Goal: Task Accomplishment & Management: Manage account settings

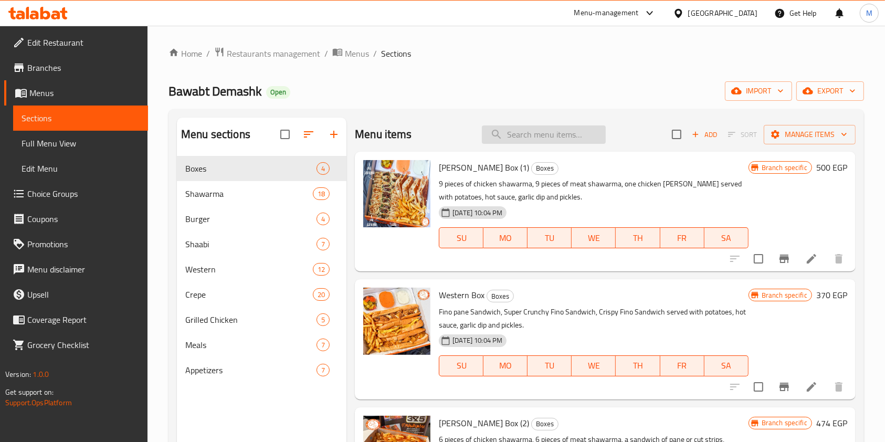
click at [544, 135] on input "search" at bounding box center [544, 134] width 124 height 18
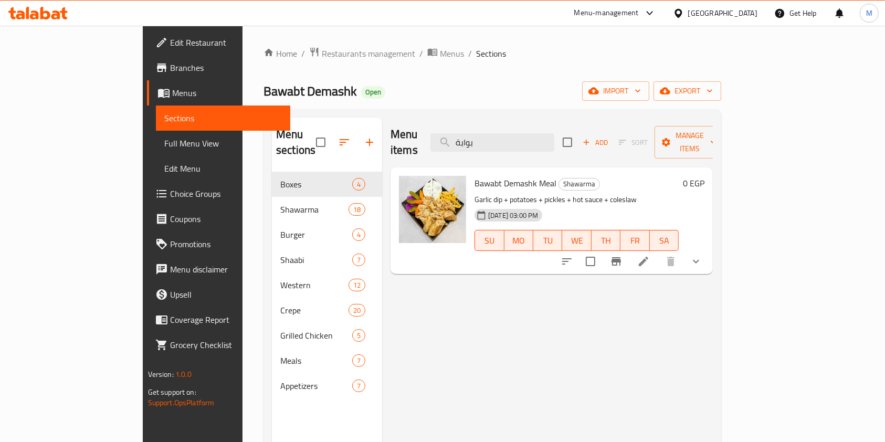
type input "بوابة"
click at [702, 255] on icon "show more" at bounding box center [695, 261] width 13 height 13
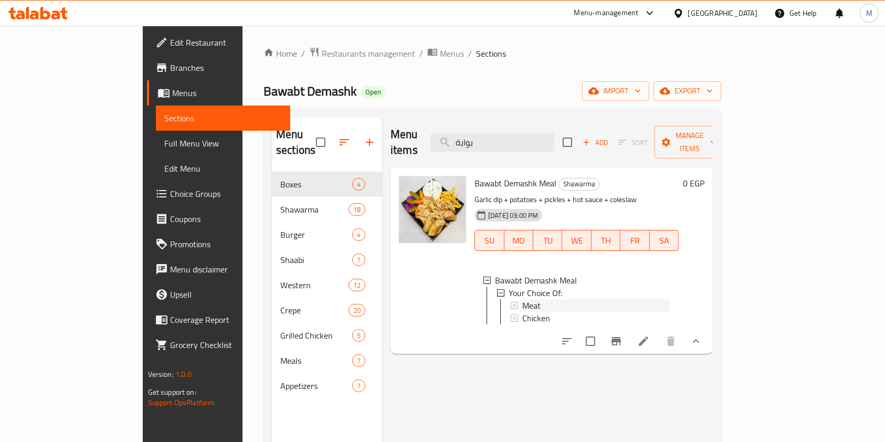
click at [661, 299] on div "Meat" at bounding box center [596, 305] width 148 height 13
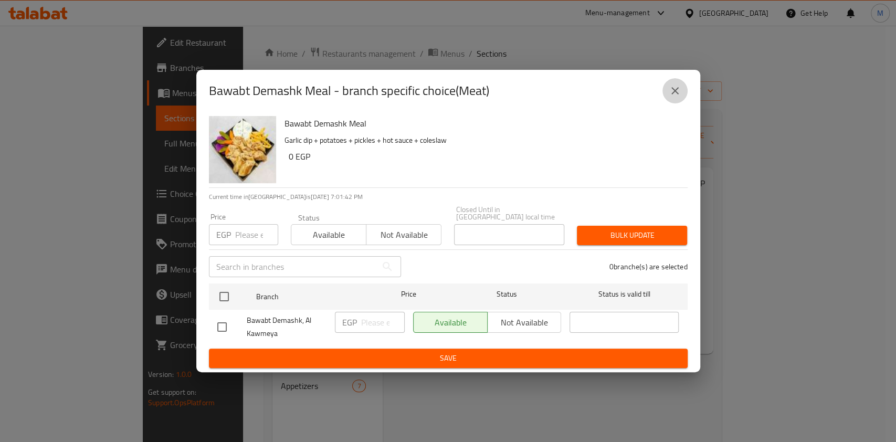
click at [678, 95] on icon "close" at bounding box center [674, 90] width 13 height 13
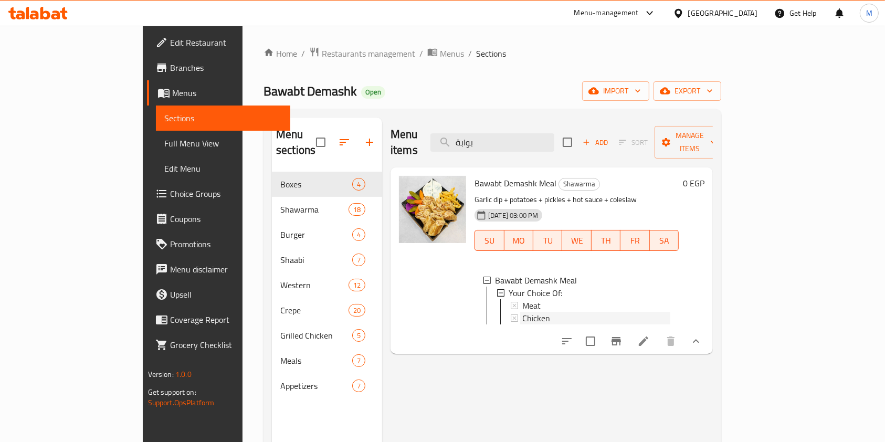
click at [603, 312] on div "Chicken" at bounding box center [596, 318] width 148 height 13
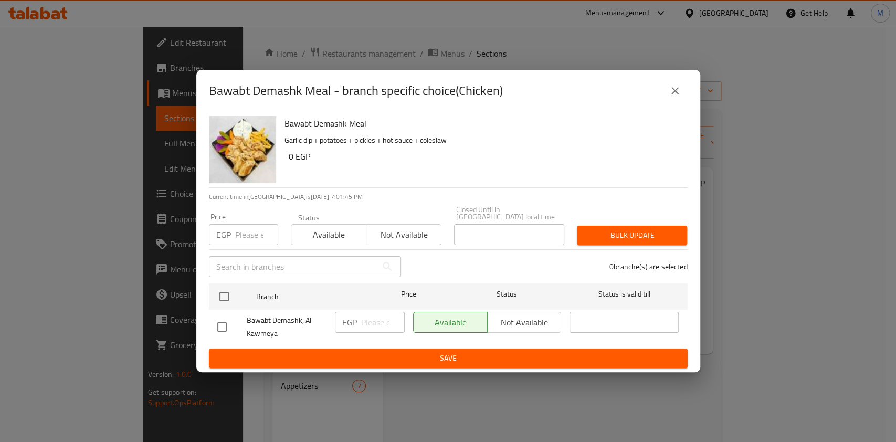
click at [677, 103] on button "close" at bounding box center [674, 90] width 25 height 25
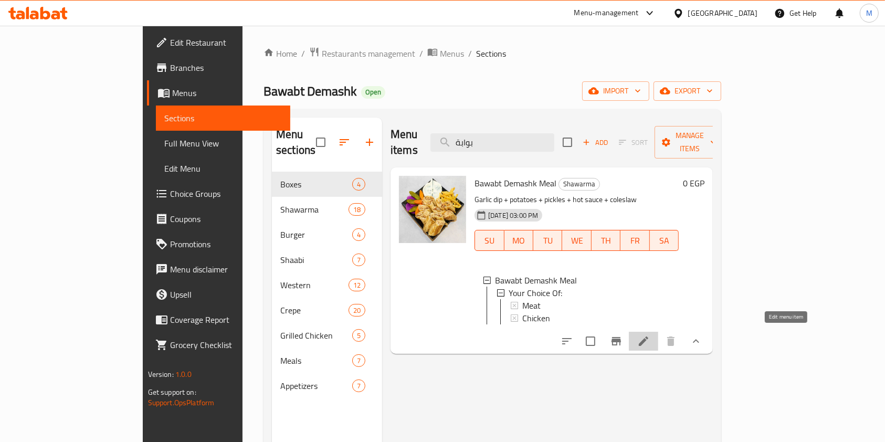
click at [650, 335] on icon at bounding box center [643, 341] width 13 height 13
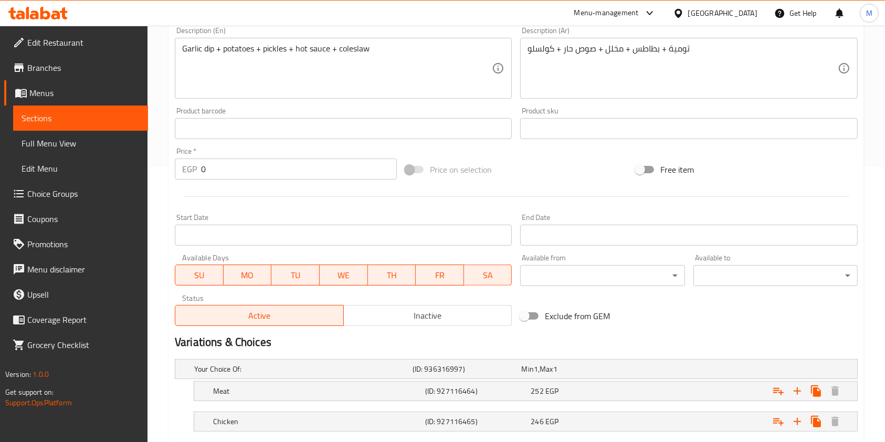
scroll to position [318, 0]
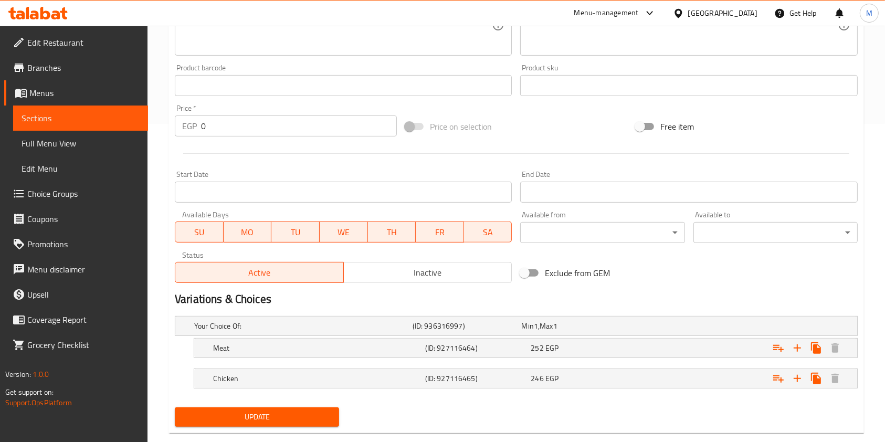
click at [873, 127] on div "Home / Restaurants management / Menus / Sections / item / update Shawarma secti…" at bounding box center [515, 85] width 737 height 754
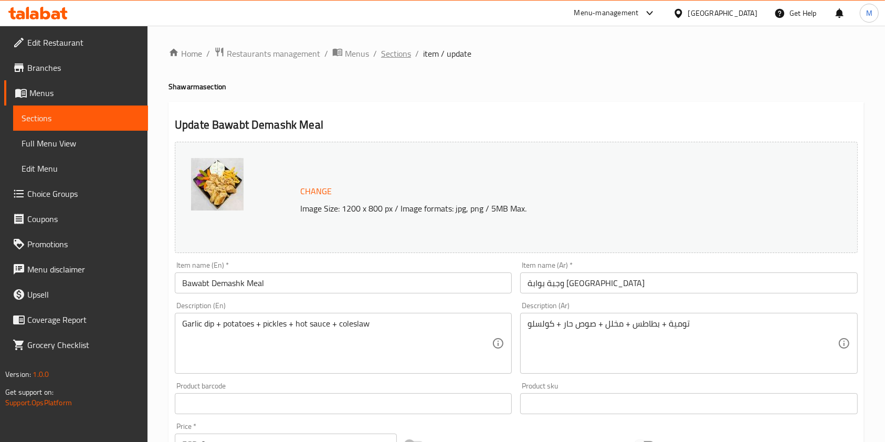
click at [405, 57] on span "Sections" at bounding box center [396, 53] width 30 height 13
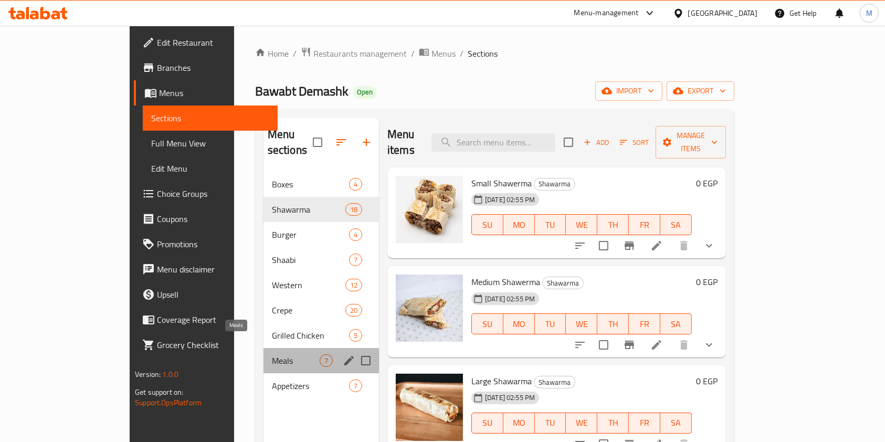
click at [272, 354] on span "Meals" at bounding box center [296, 360] width 48 height 13
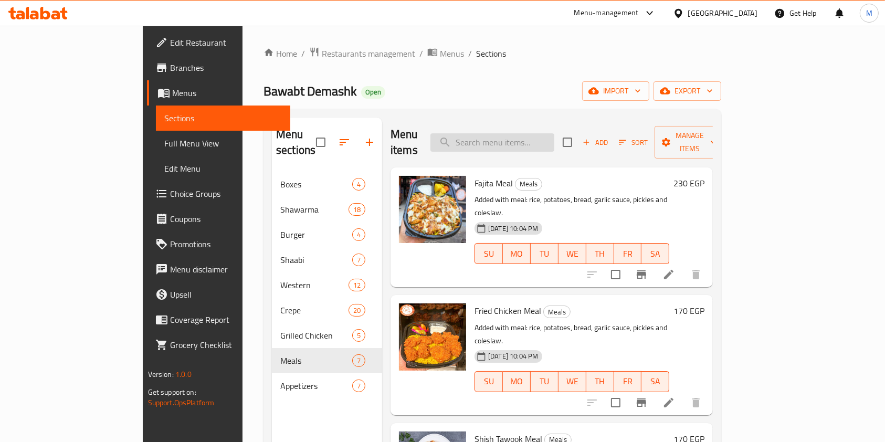
click at [551, 143] on input "search" at bounding box center [492, 142] width 124 height 18
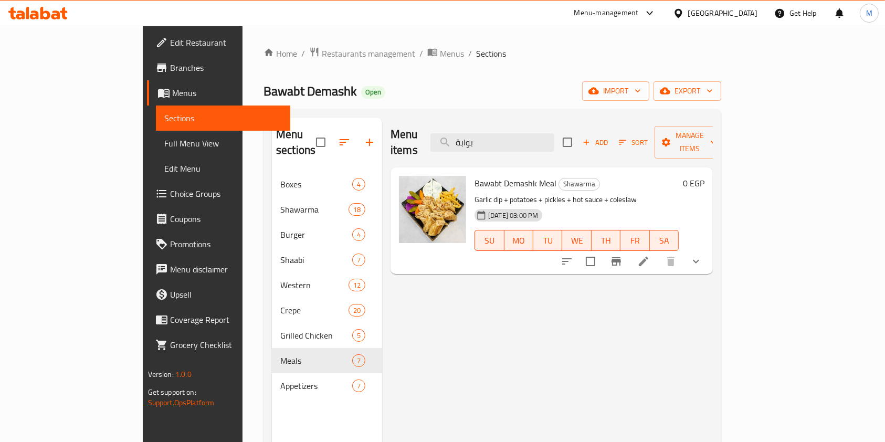
type input "بوابة"
click at [658, 252] on li at bounding box center [643, 261] width 29 height 19
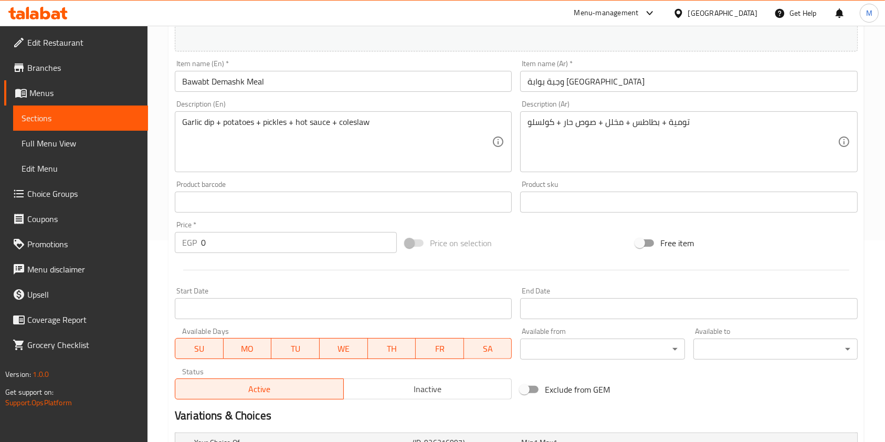
scroll to position [338, 0]
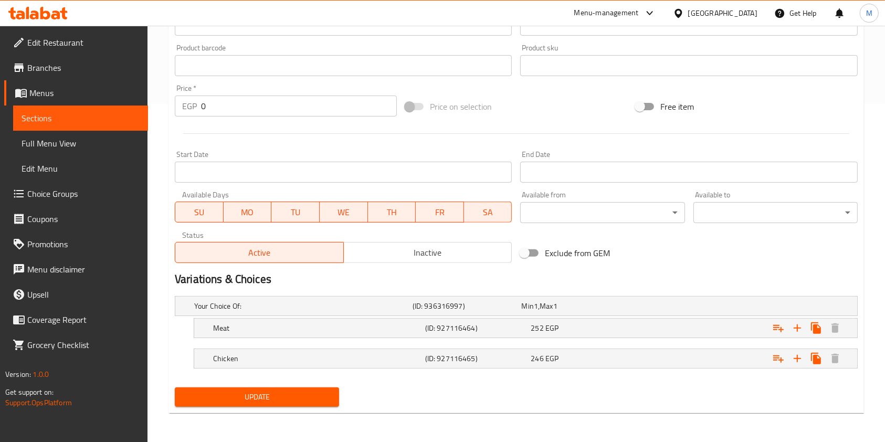
click at [795, 246] on div "Change Image Size: 1200 x 800 px / Image formats: jpg, png / 5MB Max. Item name…" at bounding box center [516, 33] width 691 height 467
click at [657, 260] on div "Exclude from GEM" at bounding box center [631, 253] width 230 height 28
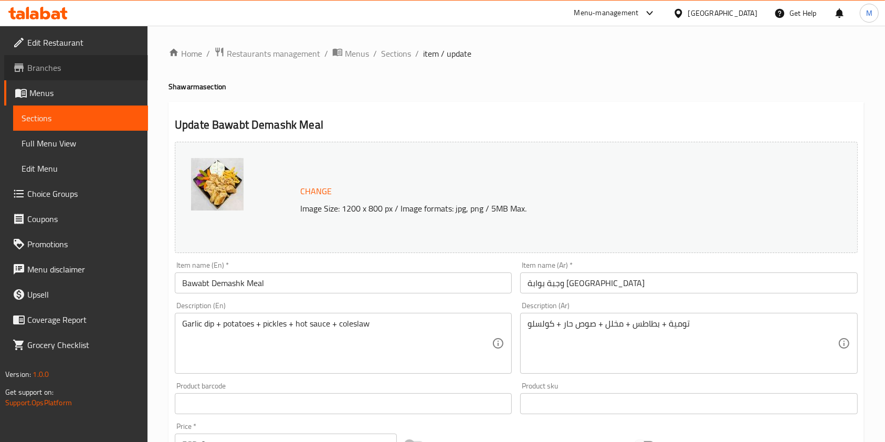
click at [55, 63] on span "Branches" at bounding box center [83, 67] width 112 height 13
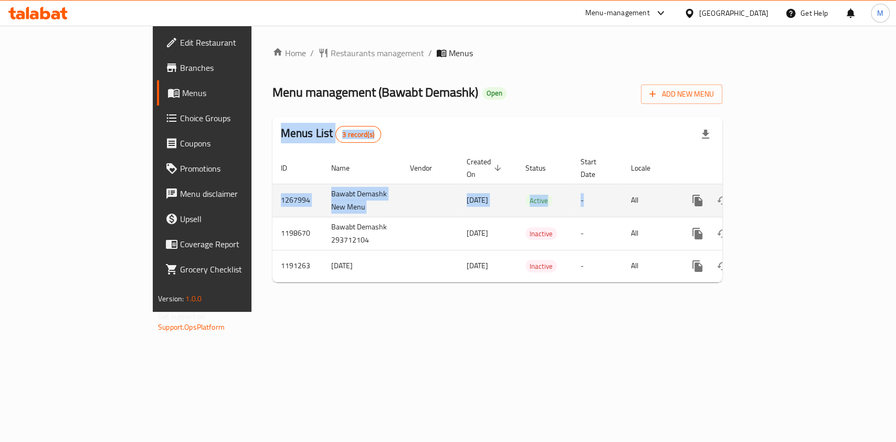
click at [683, 198] on div "Home / Restaurants management / Menus Menu management ( Bawabt Demashk ) Open A…" at bounding box center [497, 169] width 450 height 244
click at [785, 191] on link "enhanced table" at bounding box center [772, 200] width 25 height 25
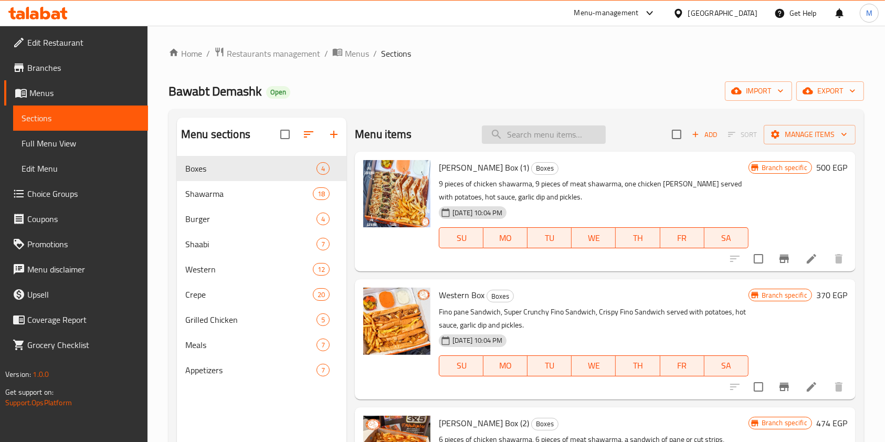
click at [533, 141] on input "search" at bounding box center [544, 134] width 124 height 18
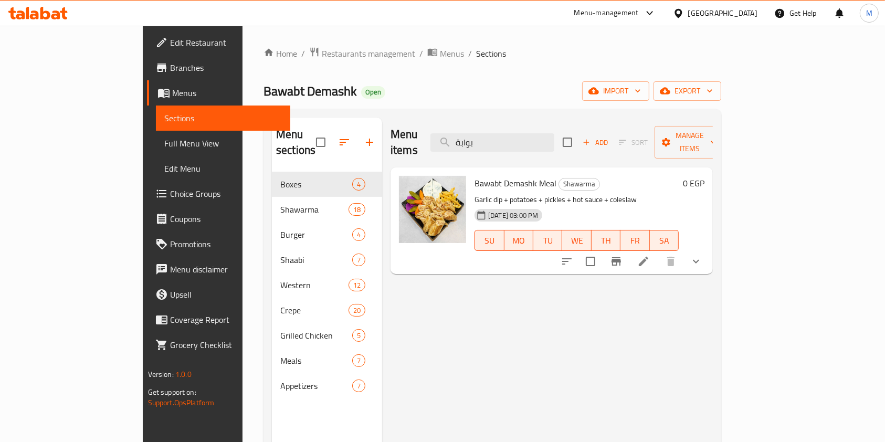
type input "بوابة"
click at [658, 254] on li at bounding box center [643, 261] width 29 height 19
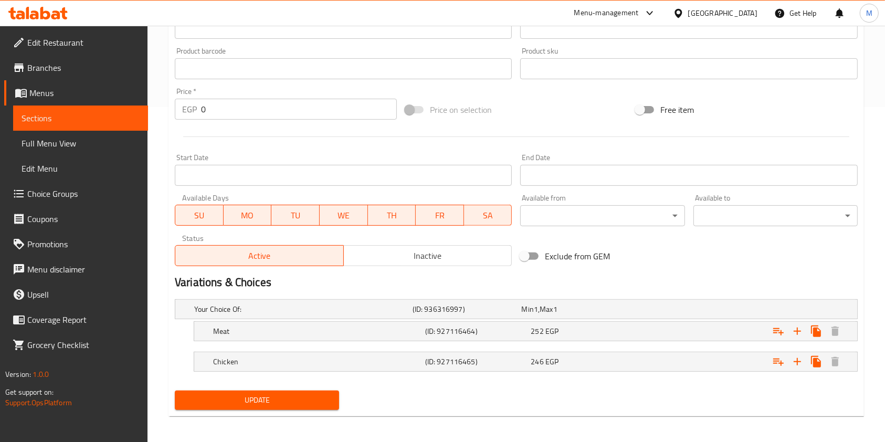
scroll to position [338, 0]
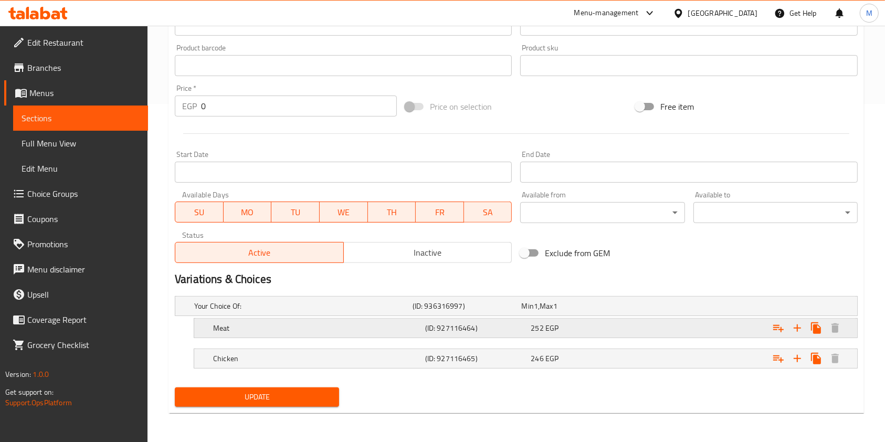
click at [626, 311] on div "252 EGP" at bounding box center [573, 306] width 105 height 10
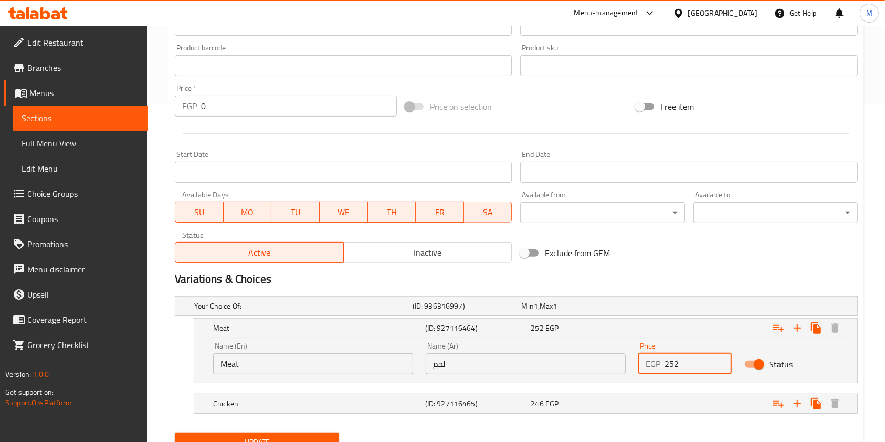
click at [669, 370] on input "252" at bounding box center [697, 363] width 67 height 21
type input "152"
click at [664, 308] on div "Expand" at bounding box center [737, 306] width 218 height 4
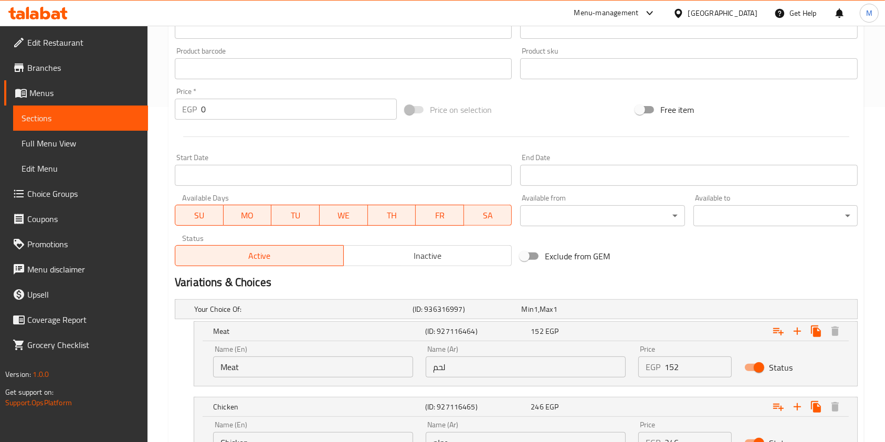
scroll to position [428, 0]
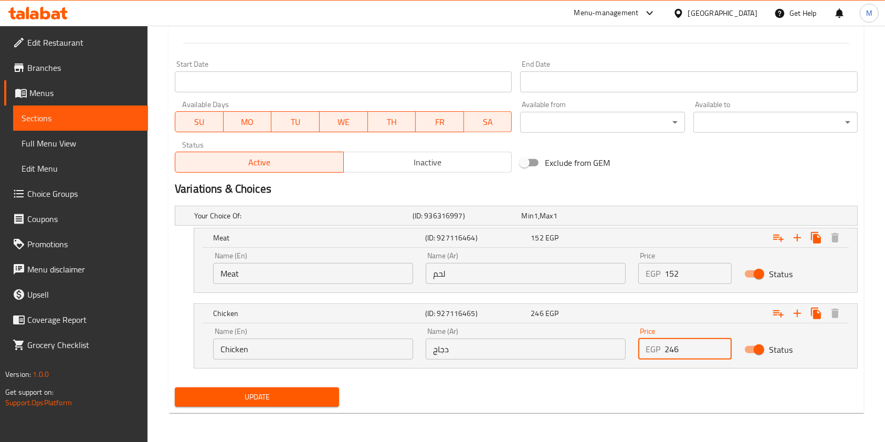
drag, startPoint x: 667, startPoint y: 349, endPoint x: 660, endPoint y: 350, distance: 7.9
click at [660, 350] on div "EGP 246 Price" at bounding box center [684, 348] width 93 height 21
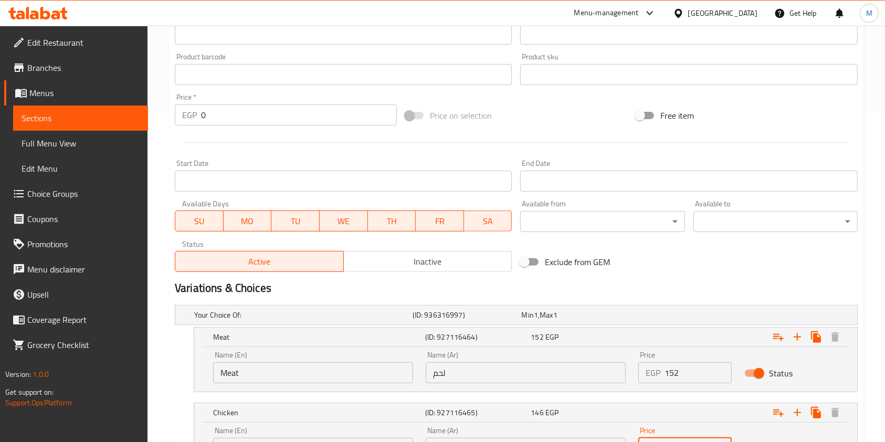
scroll to position [427, 0]
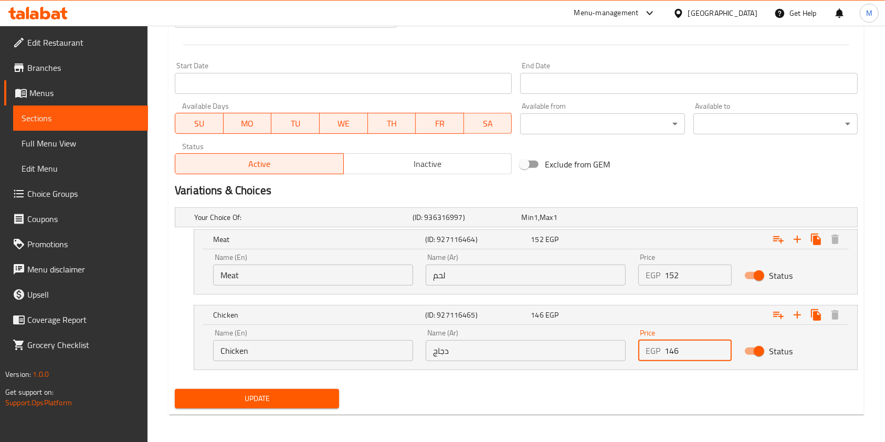
type input "146"
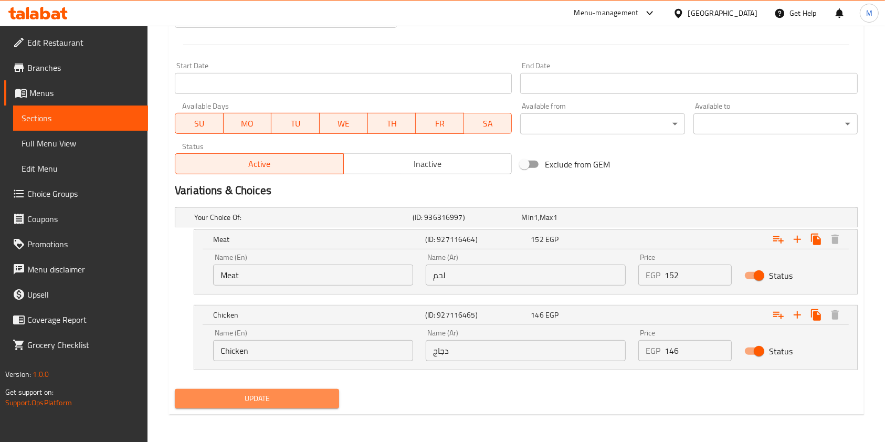
click at [291, 405] on button "Update" at bounding box center [257, 398] width 164 height 19
click at [319, 392] on span "Update" at bounding box center [256, 398] width 147 height 13
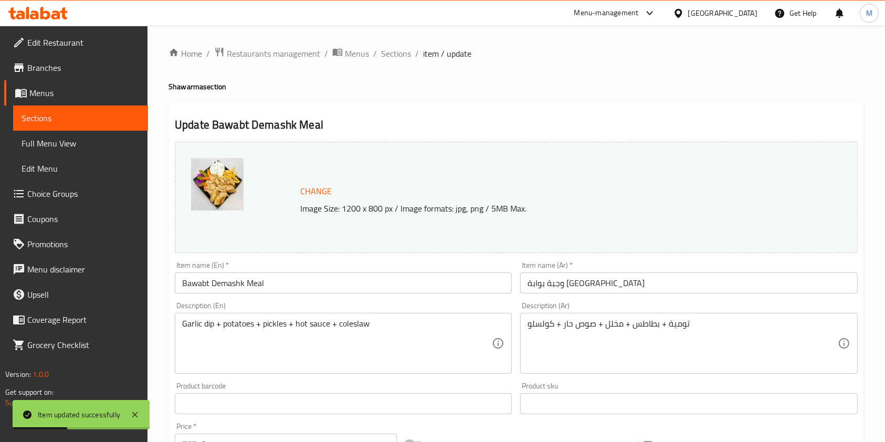
scroll to position [0, 0]
click at [381, 51] on span "Sections" at bounding box center [396, 53] width 30 height 13
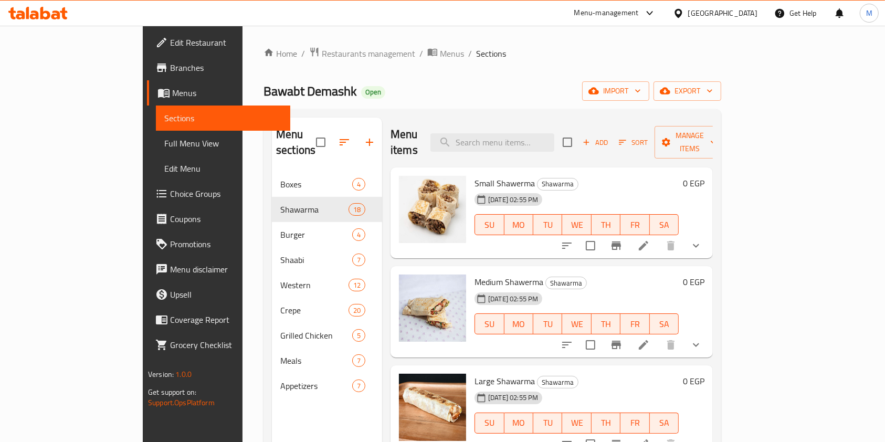
click at [476, 51] on span "Sections" at bounding box center [491, 53] width 30 height 13
click at [541, 133] on input "search" at bounding box center [492, 142] width 124 height 18
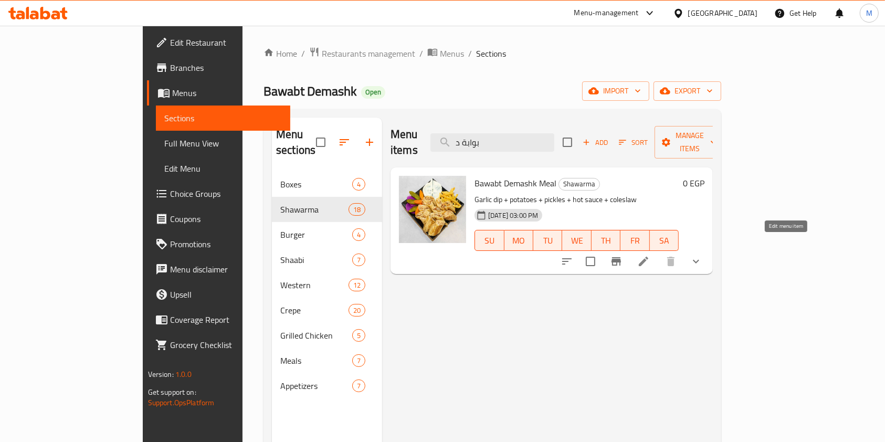
type input "بوابة د"
click at [648, 257] on icon at bounding box center [643, 261] width 9 height 9
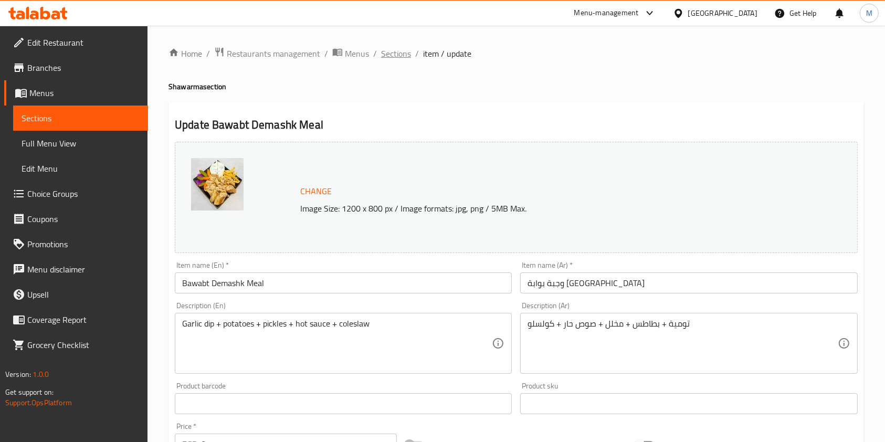
click at [403, 50] on span "Sections" at bounding box center [396, 53] width 30 height 13
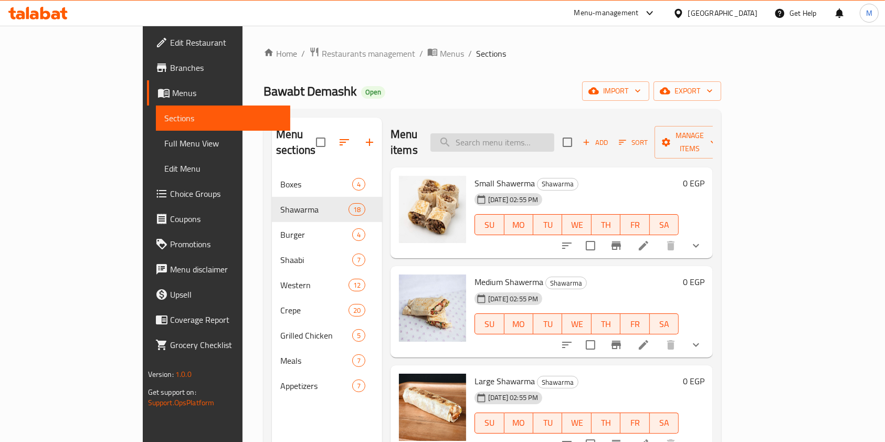
click at [554, 135] on input "search" at bounding box center [492, 142] width 124 height 18
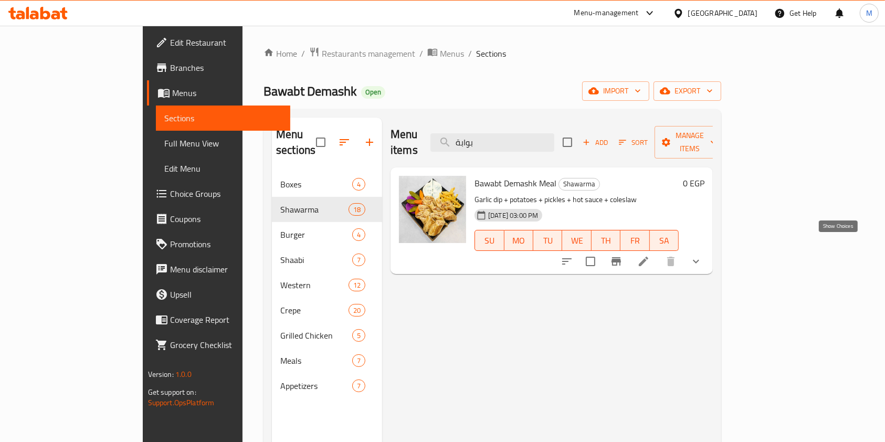
type input "بوابة"
click at [702, 255] on icon "show more" at bounding box center [695, 261] width 13 height 13
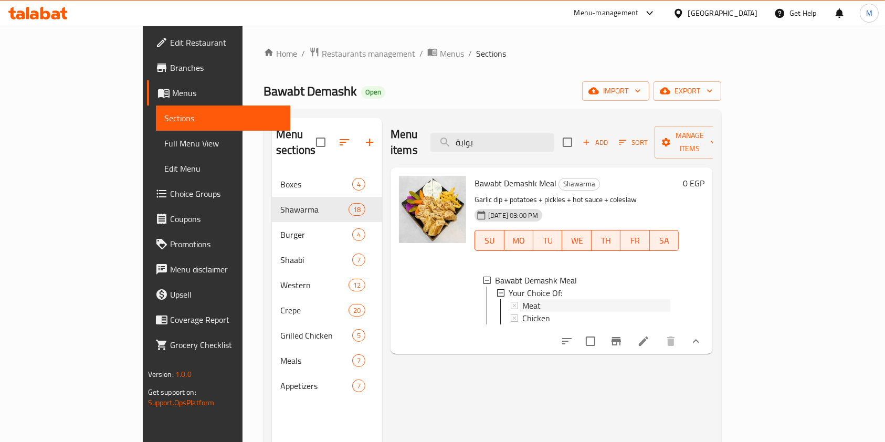
click at [670, 299] on div "Meat" at bounding box center [596, 305] width 148 height 13
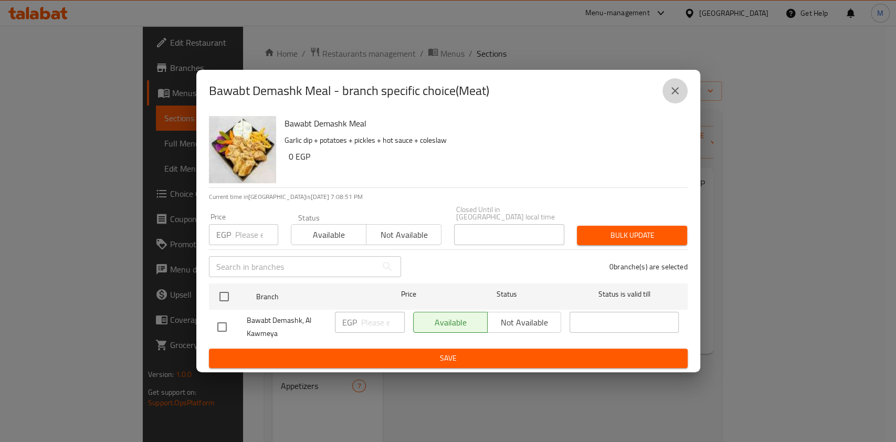
click at [679, 93] on icon "close" at bounding box center [674, 90] width 13 height 13
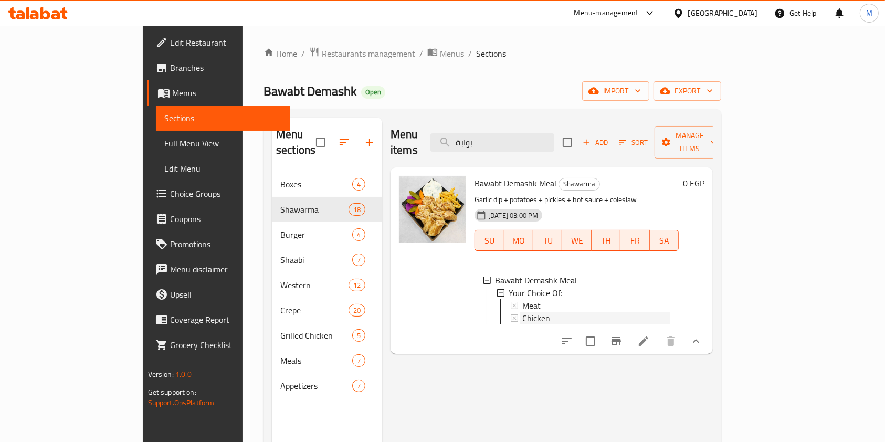
click at [542, 312] on div "Chicken" at bounding box center [596, 318] width 148 height 13
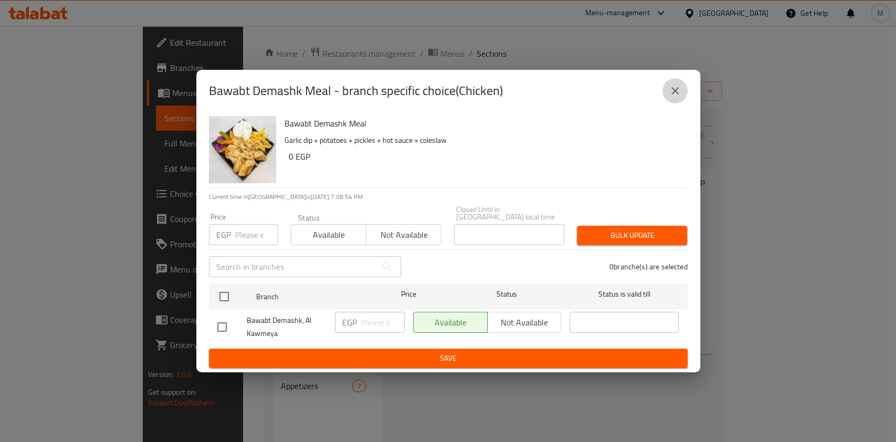
click at [667, 87] on button "close" at bounding box center [674, 90] width 25 height 25
